Goal: Task Accomplishment & Management: Use online tool/utility

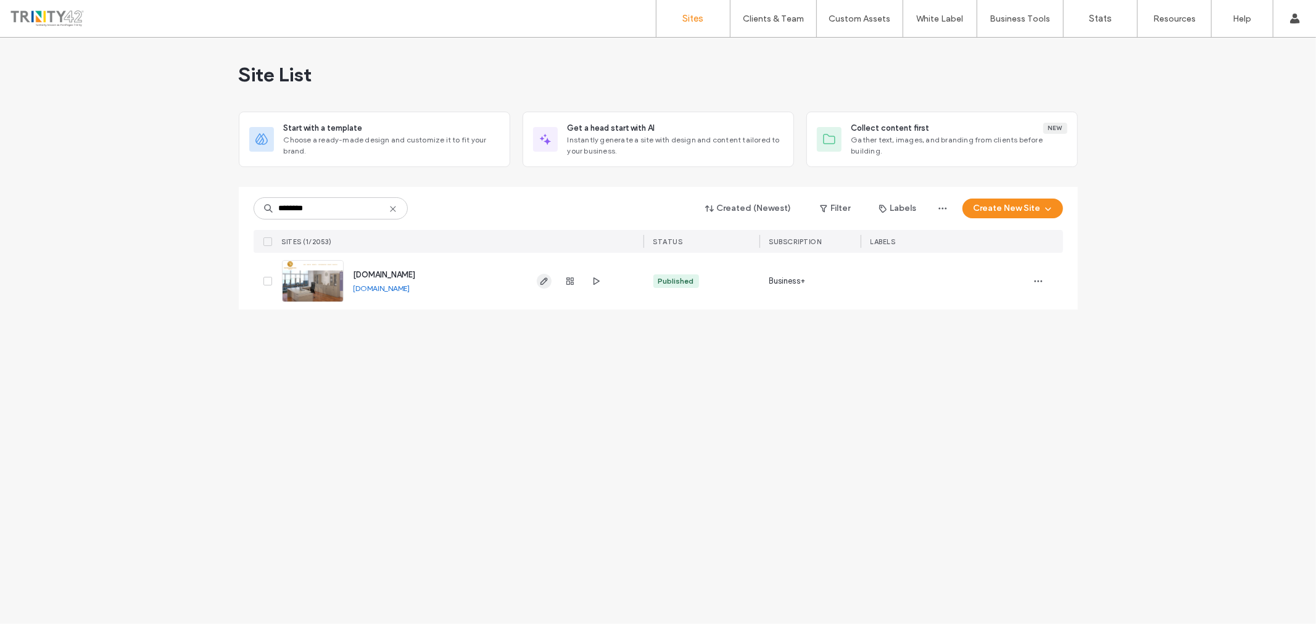
type input "********"
click at [545, 284] on icon "button" at bounding box center [544, 281] width 10 height 10
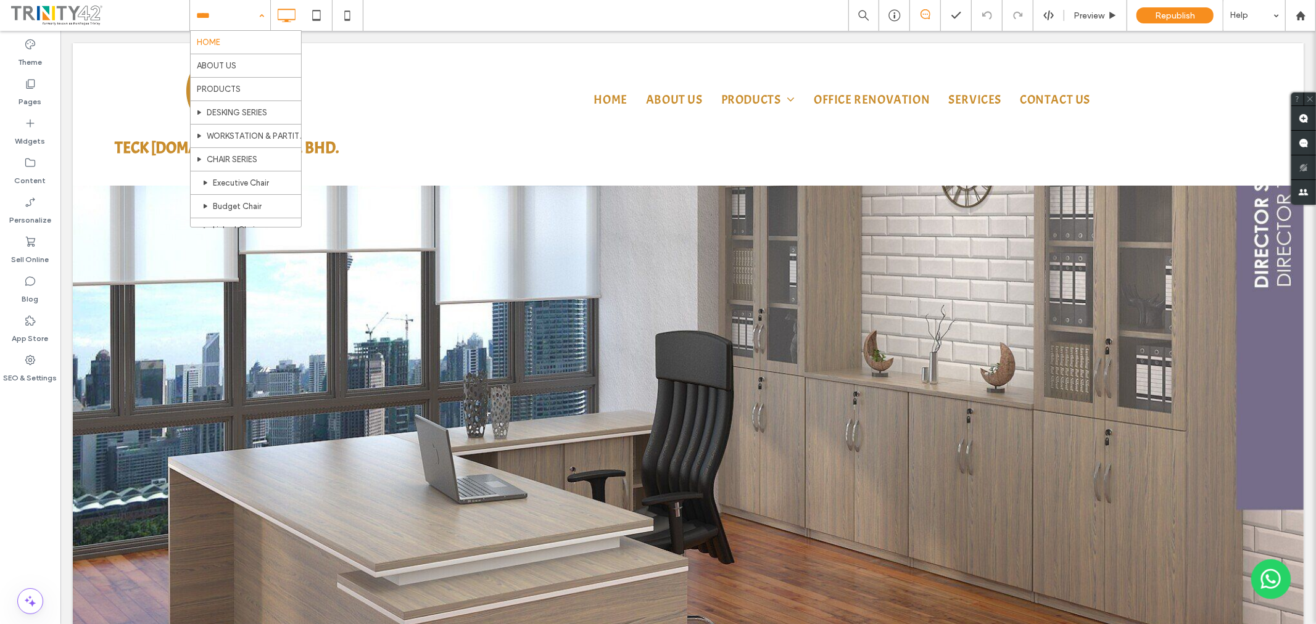
scroll to position [1065, 0]
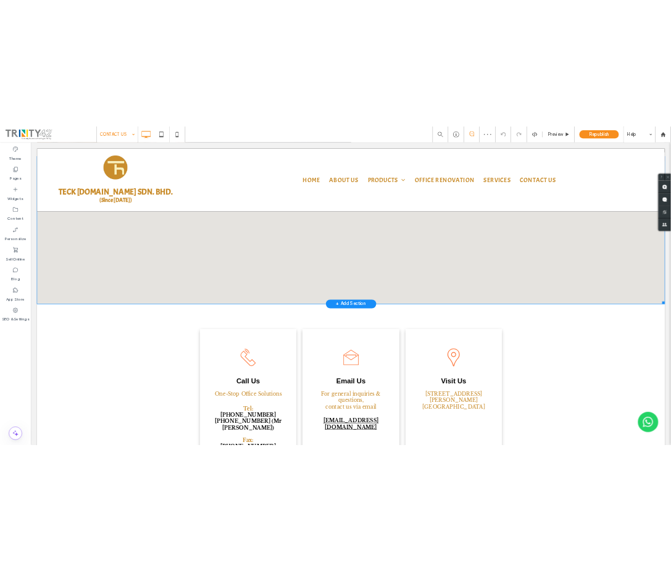
scroll to position [342, 0]
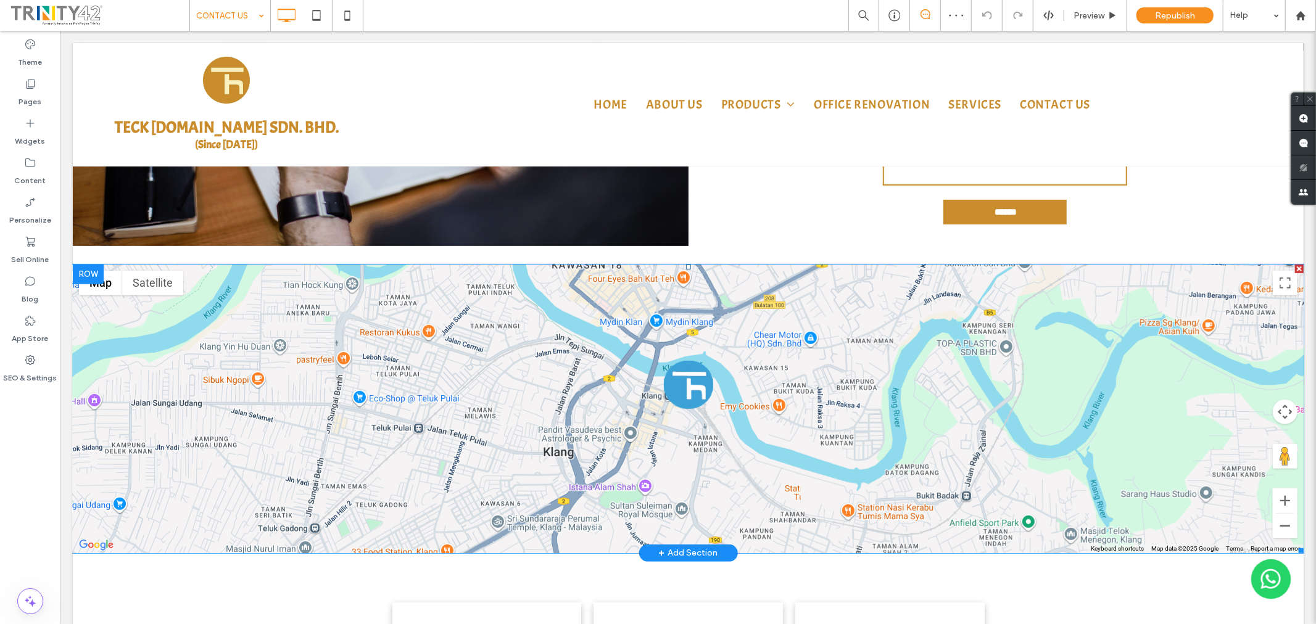
click at [750, 299] on span at bounding box center [687, 408] width 1231 height 289
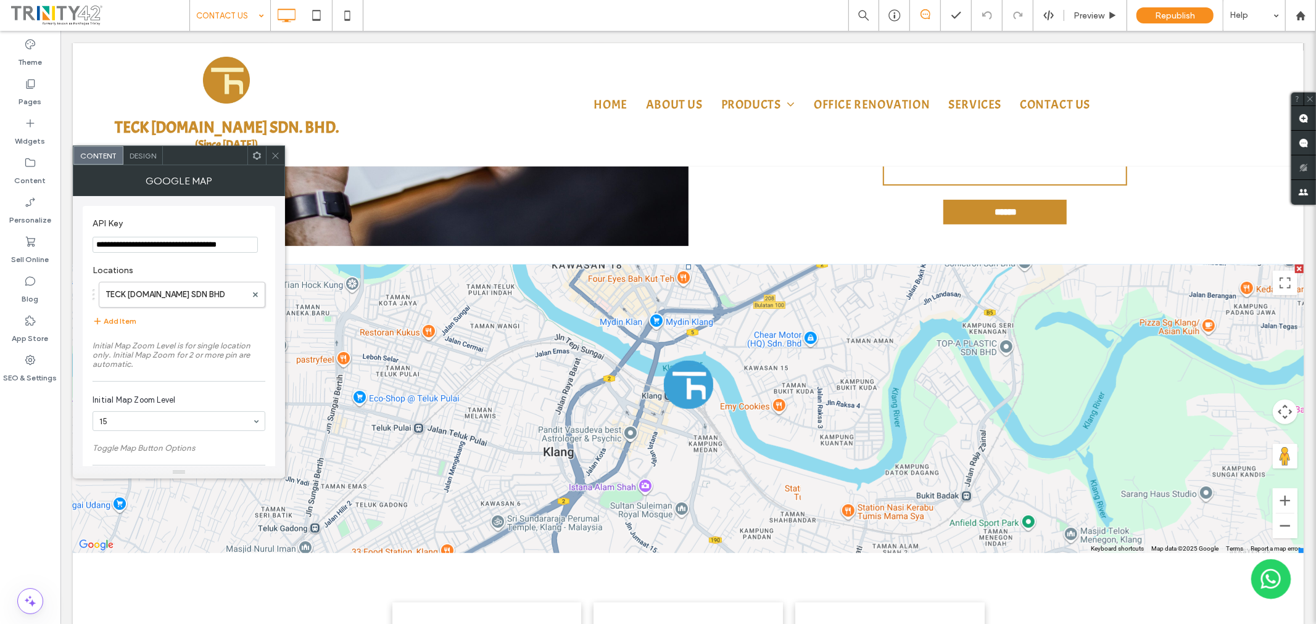
click at [270, 152] on div at bounding box center [275, 155] width 19 height 19
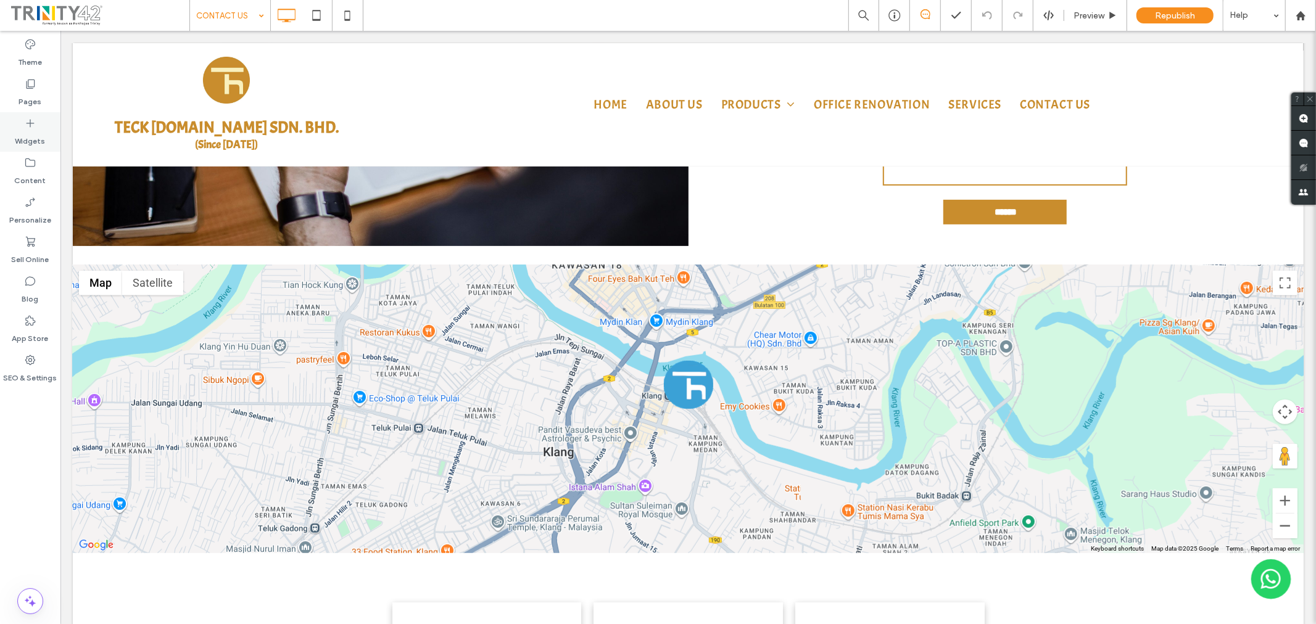
click at [17, 132] on label "Widgets" at bounding box center [30, 138] width 30 height 17
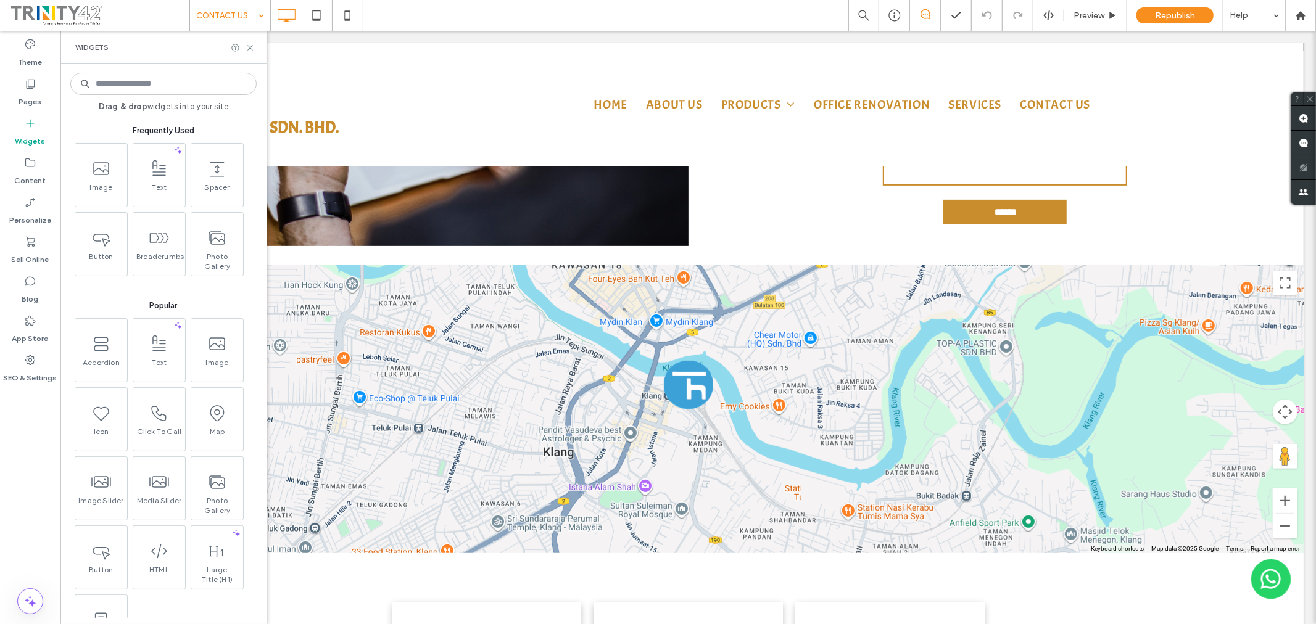
click at [164, 99] on div "Drag & drop widgets into your site Frequently Used Image Text Spacer Button Bre…" at bounding box center [163, 344] width 186 height 548
click at [171, 86] on input at bounding box center [163, 84] width 186 height 22
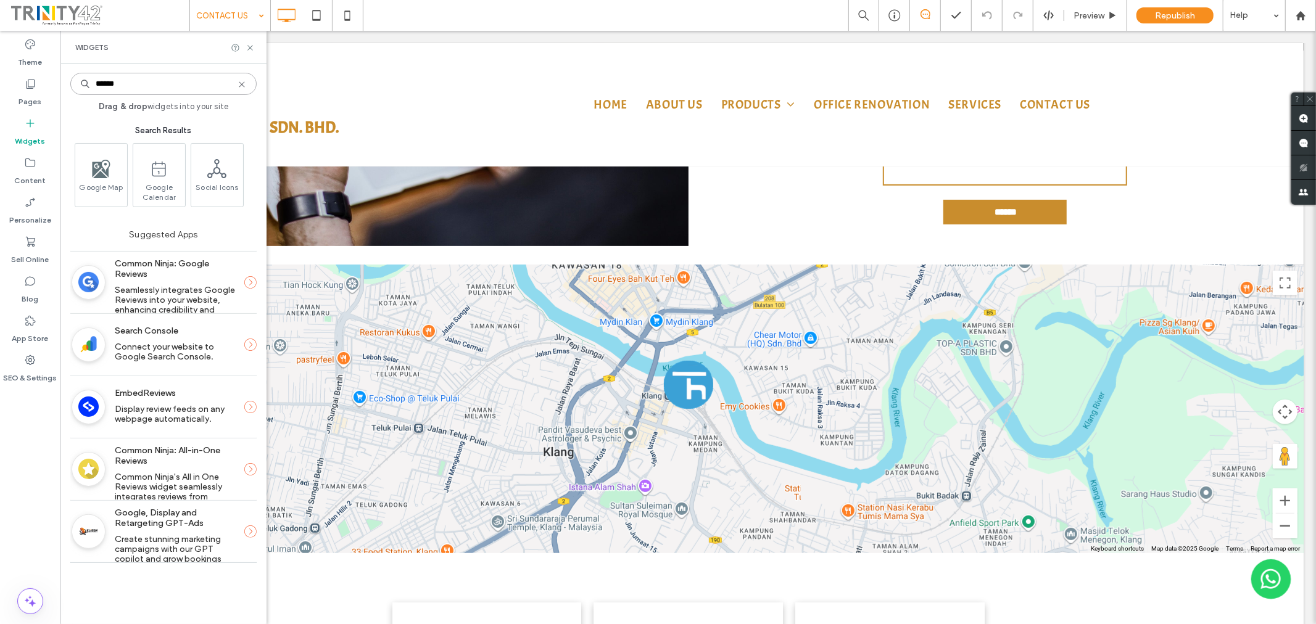
type input "******"
drag, startPoint x: 132, startPoint y: 85, endPoint x: 54, endPoint y: 83, distance: 78.4
click at [54, 83] on div "Theme Pages Widgets Content Personalize Sell Online Blog App Store SEO & Settin…" at bounding box center [30, 327] width 60 height 593
click at [241, 84] on use at bounding box center [242, 84] width 6 height 6
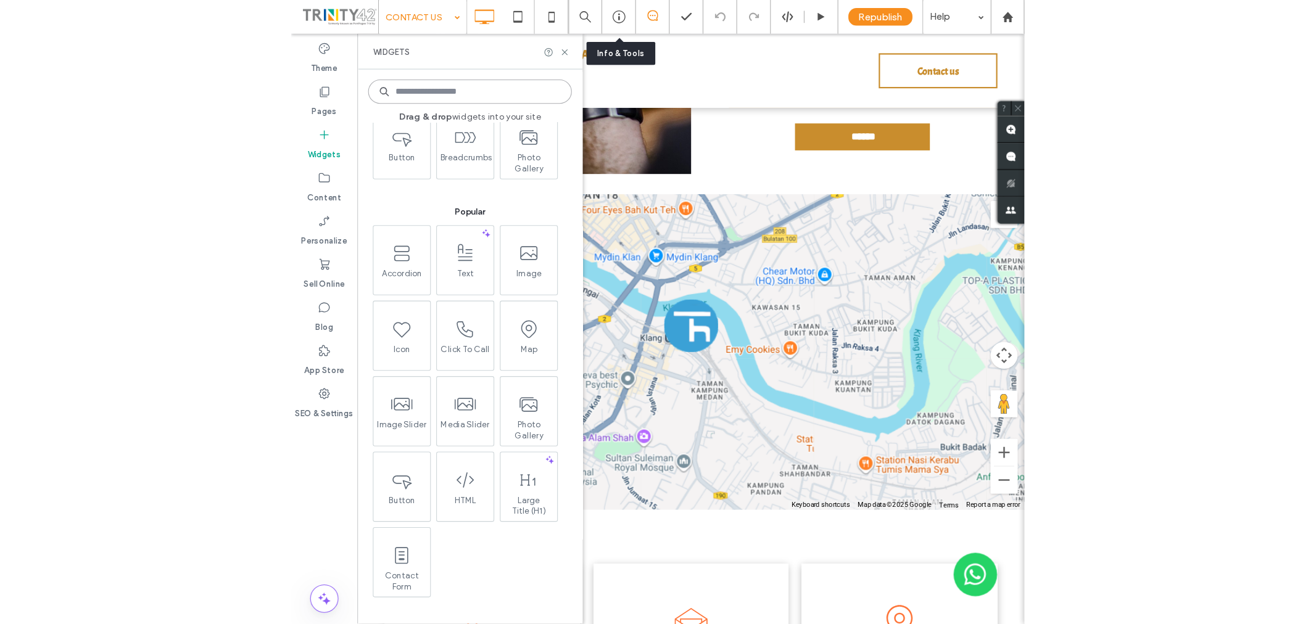
scroll to position [0, 0]
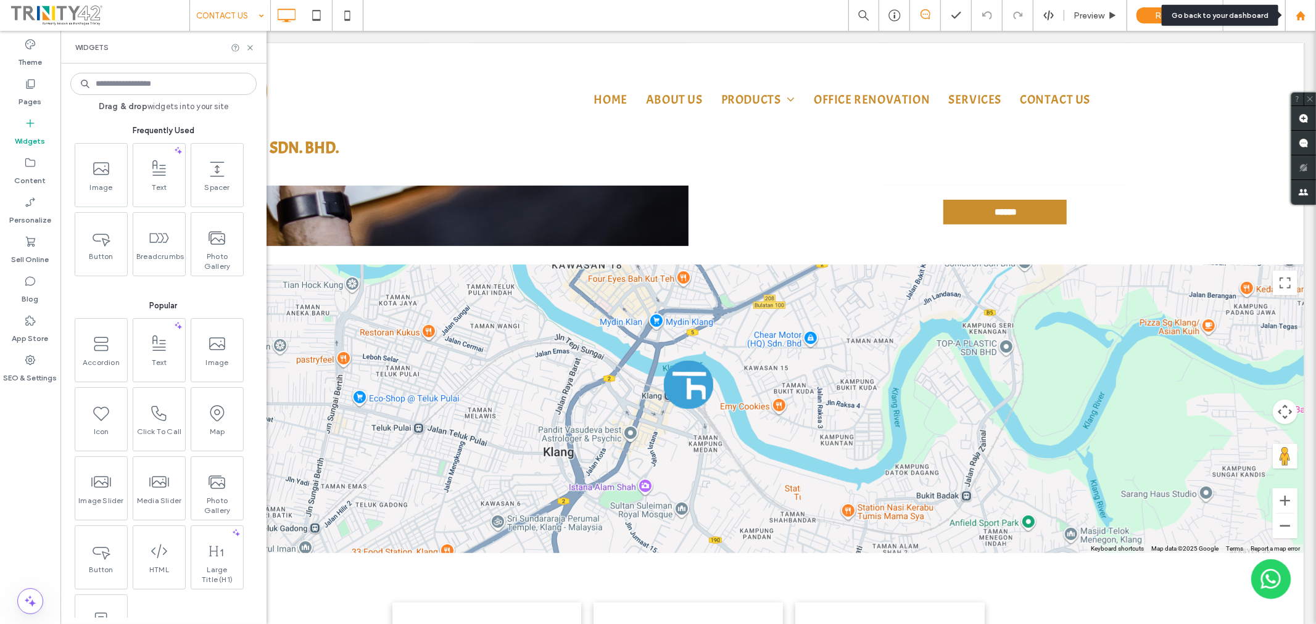
click at [1297, 13] on icon at bounding box center [1301, 15] width 10 height 10
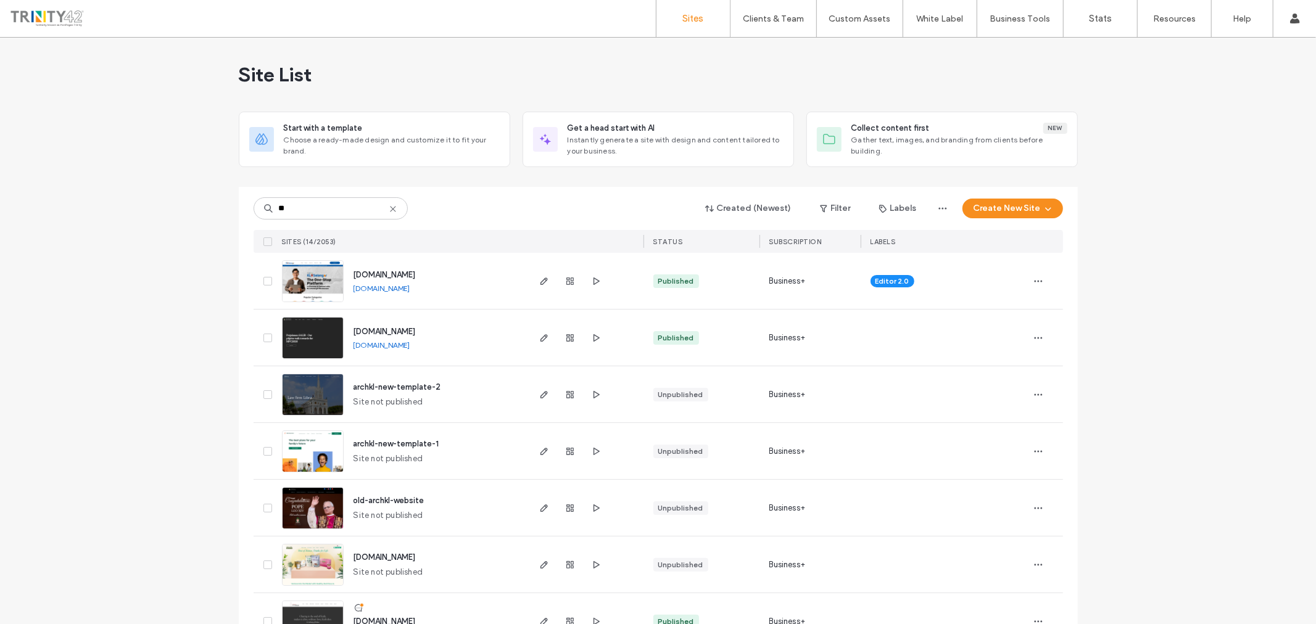
type input "**"
click at [1198, 295] on div "Site List Start with a template Choose a ready-made design and customize it to …" at bounding box center [658, 550] width 1316 height 1025
click at [366, 270] on span "klselangor.trade42.com.my" at bounding box center [384, 274] width 62 height 9
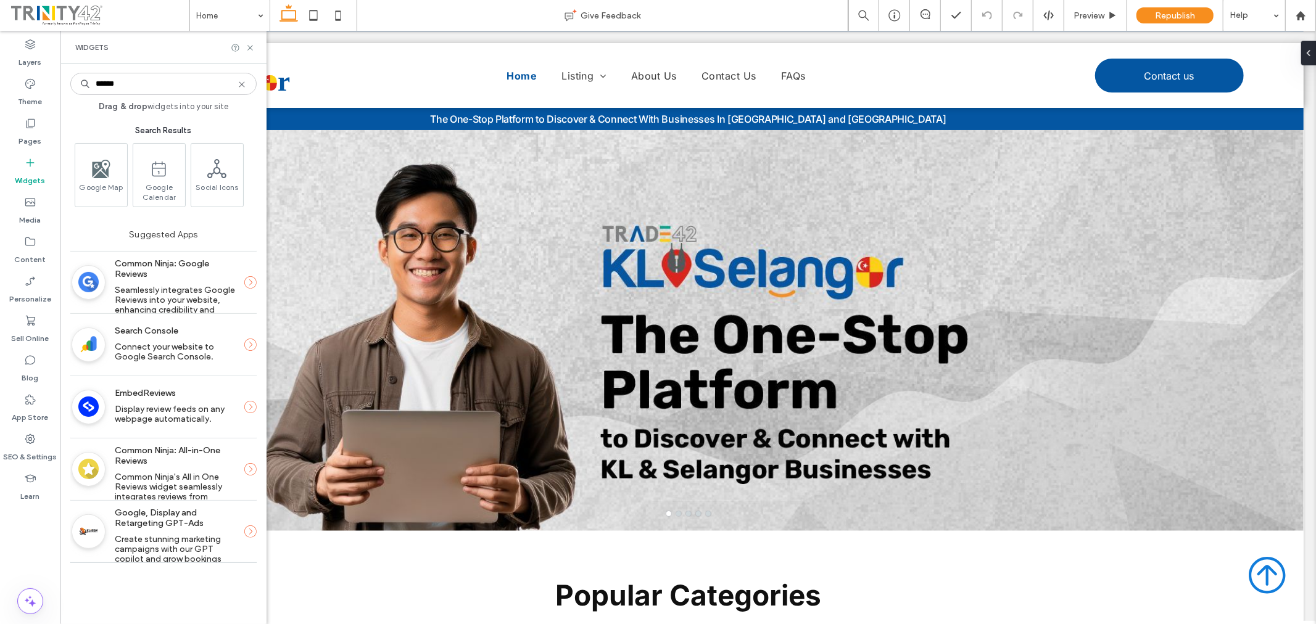
type input "******"
click at [244, 84] on icon at bounding box center [242, 85] width 10 height 10
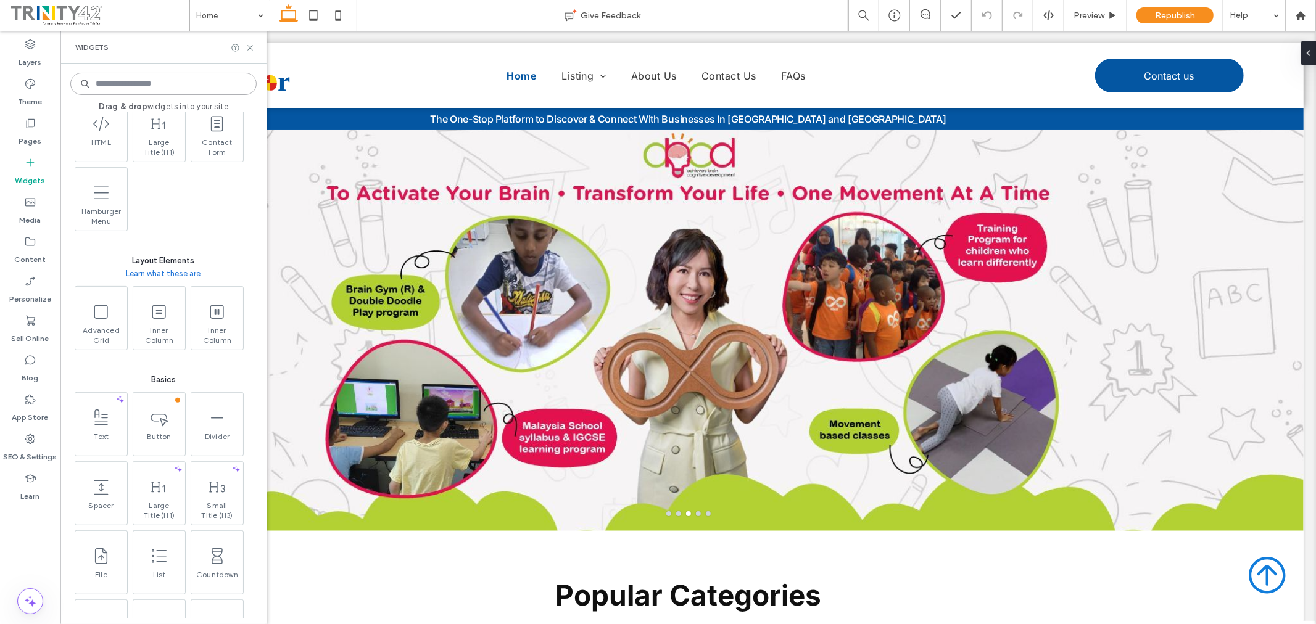
scroll to position [479, 0]
